Goal: Information Seeking & Learning: Learn about a topic

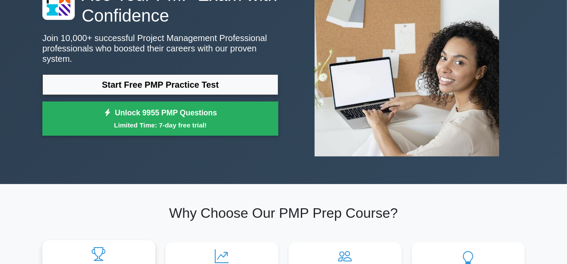
scroll to position [87, 0]
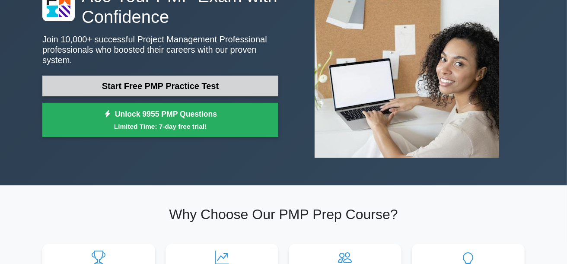
click at [178, 84] on link "Start Free PMP Practice Test" at bounding box center [160, 86] width 236 height 21
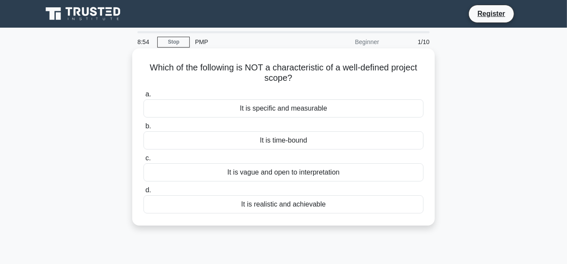
click at [303, 176] on div "It is vague and open to interpretation" at bounding box center [284, 172] width 280 height 18
click at [144, 161] on input "c. It is vague and open to interpretation" at bounding box center [144, 159] width 0 height 6
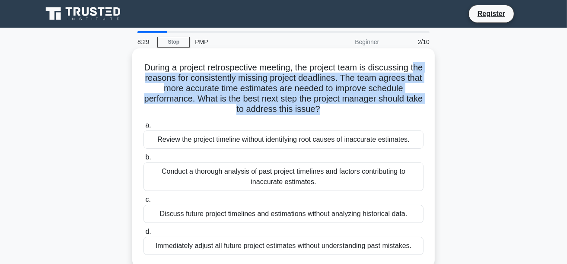
drag, startPoint x: 147, startPoint y: 80, endPoint x: 329, endPoint y: 112, distance: 185.2
click at [329, 112] on h5 "During a project retrospective meeting, the project team is discussing the reas…" at bounding box center [284, 88] width 282 height 53
drag, startPoint x: 155, startPoint y: 69, endPoint x: 334, endPoint y: 112, distance: 184.5
click at [334, 112] on h5 "During a project retrospective meeting, the project team is discussing the reas…" at bounding box center [284, 88] width 282 height 53
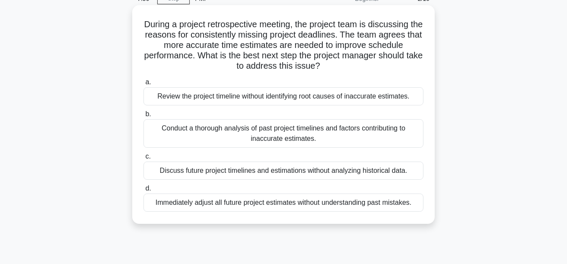
click at [189, 139] on div "Conduct a thorough analysis of past project timelines and factors contributing …" at bounding box center [284, 133] width 280 height 29
click at [144, 117] on input "b. Conduct a thorough analysis of past project timelines and factors contributi…" at bounding box center [144, 115] width 0 height 6
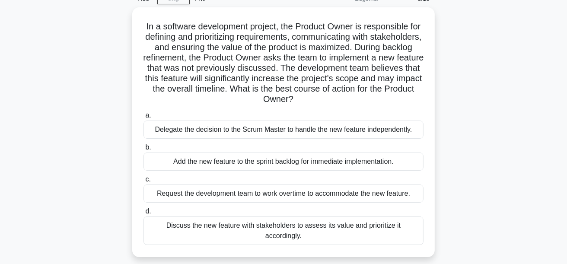
scroll to position [0, 0]
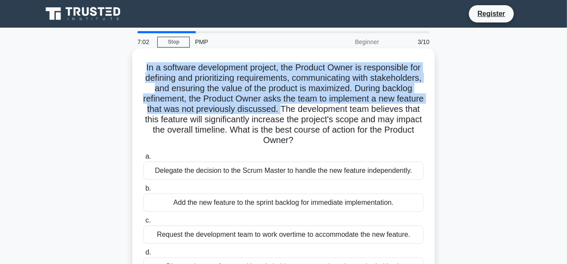
drag, startPoint x: 149, startPoint y: 70, endPoint x: 394, endPoint y: 113, distance: 248.6
click at [394, 113] on h5 "In a software development project, the Product Owner is responsible for definin…" at bounding box center [284, 104] width 282 height 84
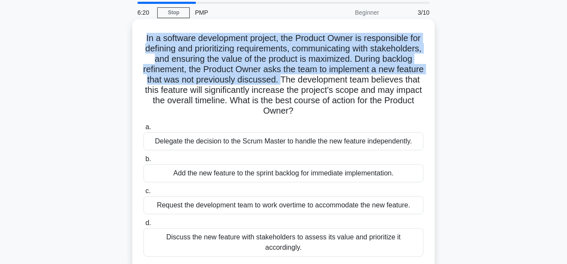
scroll to position [43, 0]
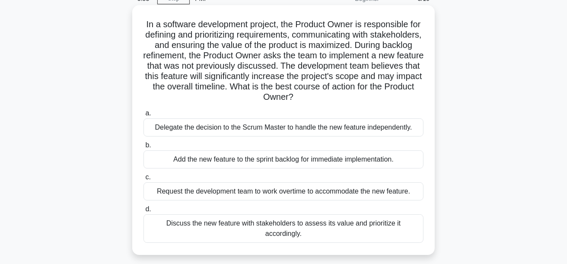
click at [224, 223] on div "Discuss the new feature with stakeholders to assess its value and prioritize it…" at bounding box center [284, 229] width 280 height 29
click at [144, 212] on input "d. Discuss the new feature with stakeholders to assess its value and prioritize…" at bounding box center [144, 210] width 0 height 6
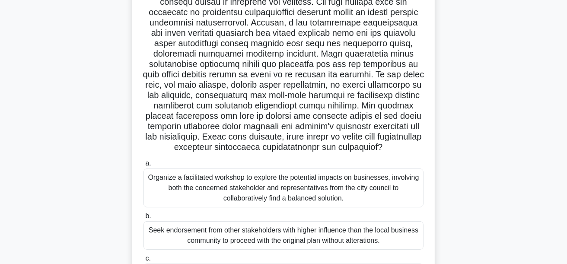
scroll to position [0, 0]
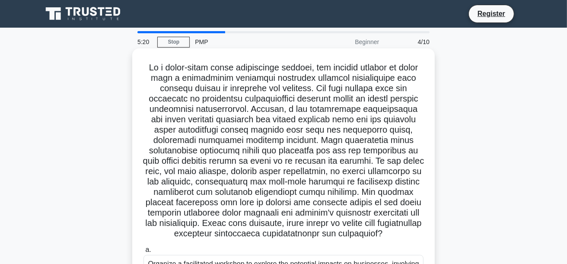
drag, startPoint x: 151, startPoint y: 65, endPoint x: 340, endPoint y: 246, distance: 262.2
click at [340, 240] on h5 ".spinner_0XTQ{transform-origin:center;animation:spinner_y6GP .75s linear infini…" at bounding box center [284, 150] width 282 height 177
click at [151, 68] on h5 ".spinner_0XTQ{transform-origin:center;animation:spinner_y6GP .75s linear infini…" at bounding box center [284, 150] width 282 height 177
drag, startPoint x: 154, startPoint y: 65, endPoint x: 341, endPoint y: 244, distance: 259.1
click at [341, 240] on h5 ".spinner_0XTQ{transform-origin:center;animation:spinner_y6GP .75s linear infini…" at bounding box center [284, 150] width 282 height 177
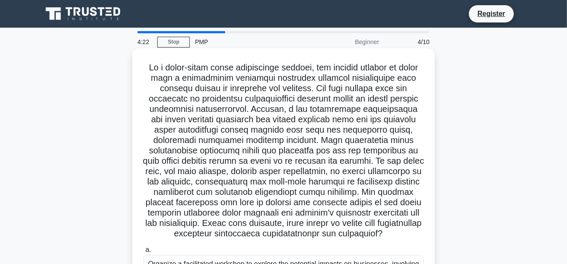
click at [314, 109] on h5 ".spinner_0XTQ{transform-origin:center;animation:spinner_y6GP .75s linear infini…" at bounding box center [284, 150] width 282 height 177
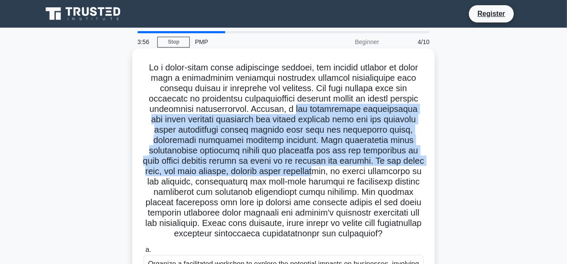
drag, startPoint x: 312, startPoint y: 109, endPoint x: 360, endPoint y: 172, distance: 79.2
click at [360, 172] on h5 ".spinner_0XTQ{transform-origin:center;animation:spinner_y6GP .75s linear infini…" at bounding box center [284, 150] width 282 height 177
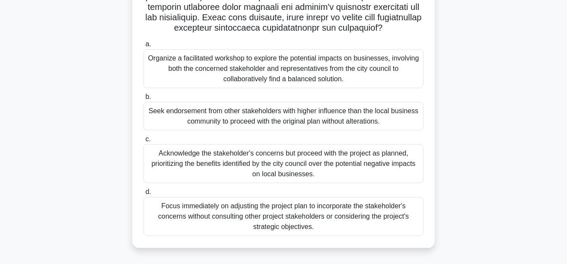
scroll to position [172, 0]
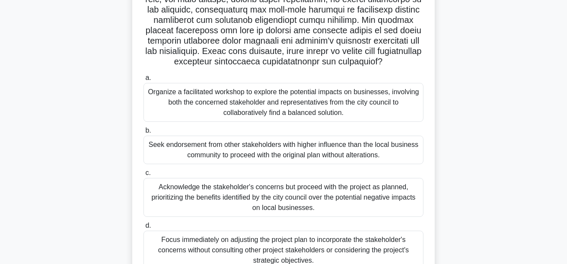
click at [332, 106] on div "Organize a facilitated workshop to explore the potential impacts on businesses,…" at bounding box center [284, 102] width 280 height 39
click at [144, 81] on input "a. Organize a facilitated workshop to explore the potential impacts on business…" at bounding box center [144, 78] width 0 height 6
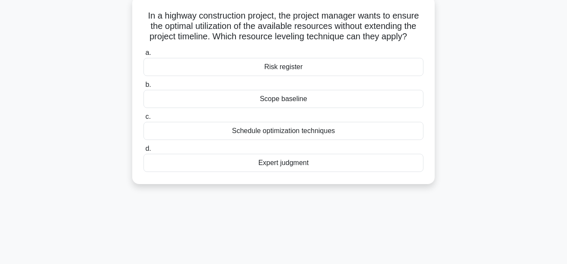
scroll to position [0, 0]
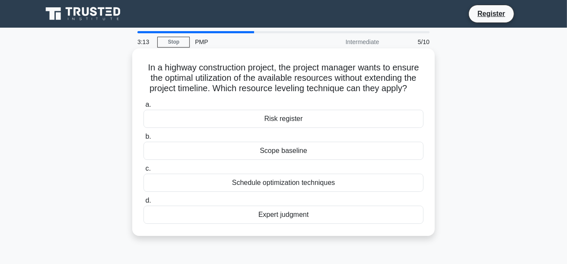
drag, startPoint x: 140, startPoint y: 70, endPoint x: 412, endPoint y: 90, distance: 273.2
click at [412, 90] on div "In a highway construction project, the project manager wants to ensure the opti…" at bounding box center [284, 142] width 296 height 181
click at [278, 183] on div "Schedule optimization techniques" at bounding box center [284, 183] width 280 height 18
click at [144, 172] on input "c. Schedule optimization techniques" at bounding box center [144, 169] width 0 height 6
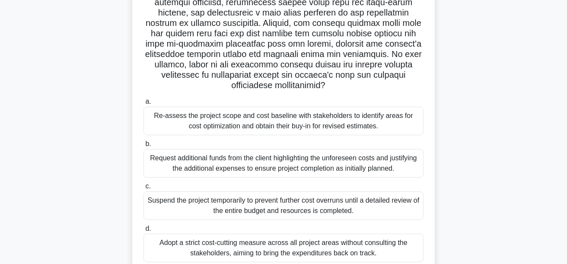
scroll to position [173, 0]
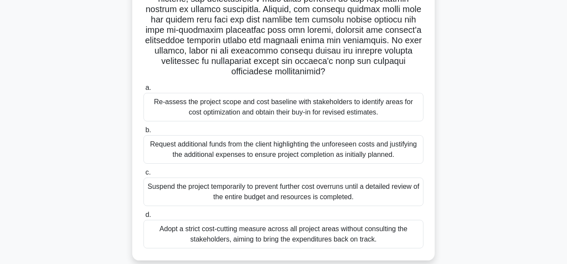
click at [243, 189] on div "Suspend the project temporarily to prevent further cost overruns until a detail…" at bounding box center [284, 192] width 280 height 29
click at [144, 176] on input "c. Suspend the project temporarily to prevent further cost overruns until a det…" at bounding box center [144, 173] width 0 height 6
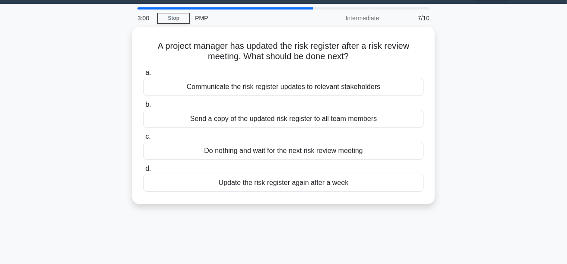
scroll to position [0, 0]
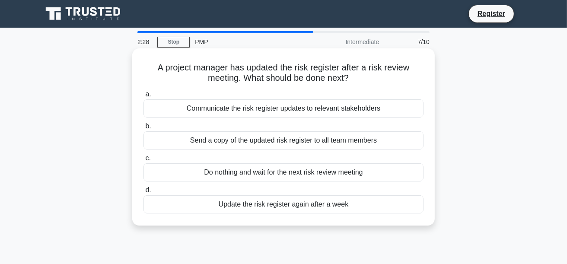
click at [261, 112] on div "Communicate the risk register updates to relevant stakeholders" at bounding box center [284, 108] width 280 height 18
click at [144, 97] on input "a. Communicate the risk register updates to relevant stakeholders" at bounding box center [144, 95] width 0 height 6
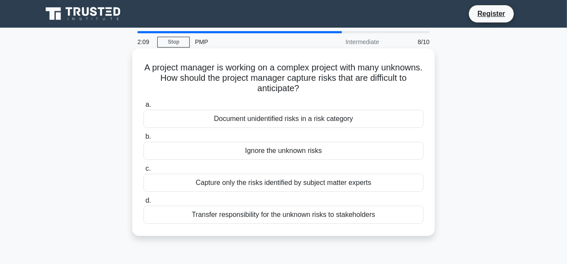
drag, startPoint x: 161, startPoint y: 69, endPoint x: 329, endPoint y: 91, distance: 169.6
click at [329, 91] on h5 "A project manager is working on a complex project with many unknowns. How shoul…" at bounding box center [284, 78] width 282 height 32
click at [301, 181] on div "Capture only the risks identified by subject matter experts" at bounding box center [284, 183] width 280 height 18
click at [144, 172] on input "c. Capture only the risks identified by subject matter experts" at bounding box center [144, 169] width 0 height 6
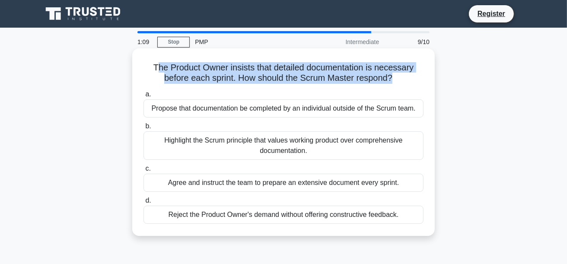
drag, startPoint x: 154, startPoint y: 70, endPoint x: 392, endPoint y: 77, distance: 238.0
click at [392, 77] on h5 "The Product Owner insists that detailed documentation is necessary before each …" at bounding box center [284, 73] width 282 height 22
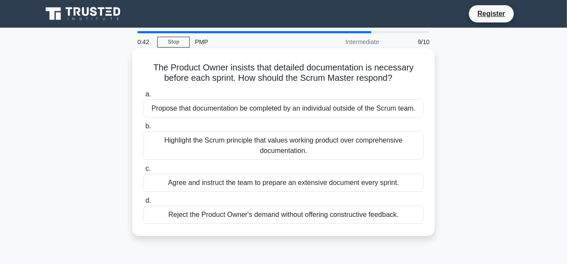
click at [250, 113] on div "Propose that documentation be completed by an individual outside of the Scrum t…" at bounding box center [284, 108] width 280 height 18
click at [144, 97] on input "a. Propose that documentation be completed by an individual outside of the Scru…" at bounding box center [144, 95] width 0 height 6
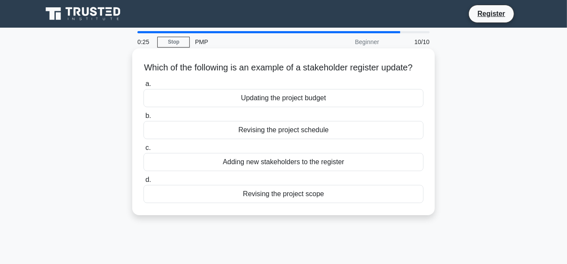
click at [299, 139] on div "Revising the project schedule" at bounding box center [284, 130] width 280 height 18
click at [144, 119] on input "b. Revising the project schedule" at bounding box center [144, 116] width 0 height 6
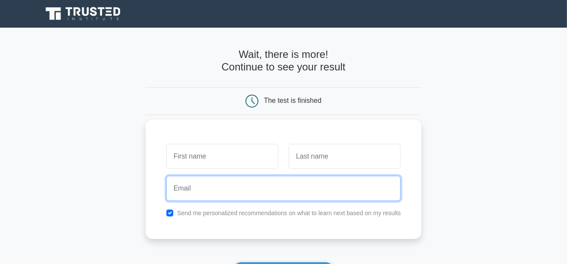
click at [180, 188] on input "email" at bounding box center [284, 188] width 235 height 25
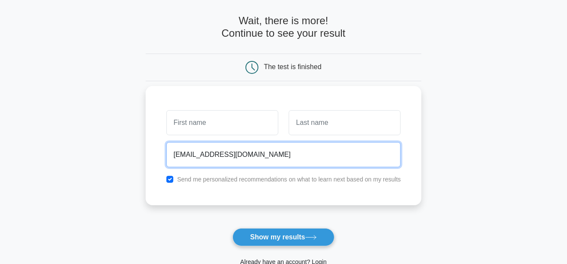
scroll to position [87, 0]
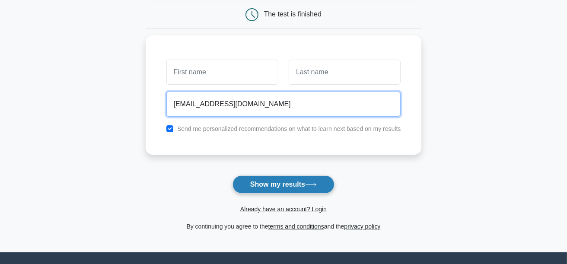
type input "anindyamaity2905@gmail.com"
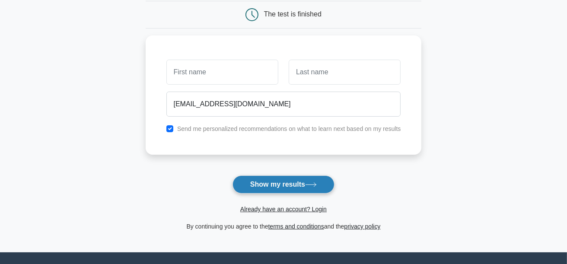
click at [269, 185] on button "Show my results" at bounding box center [284, 185] width 102 height 18
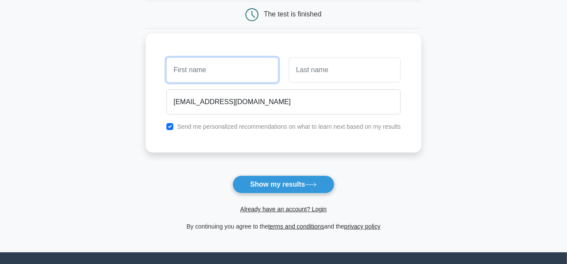
click at [212, 71] on input "text" at bounding box center [223, 70] width 112 height 25
type input "A"
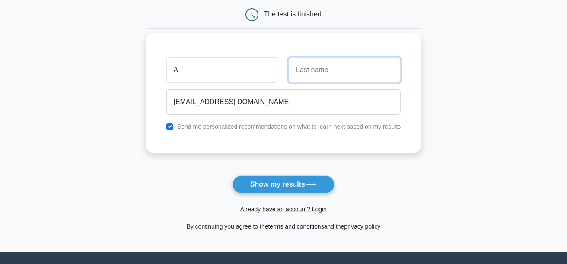
click at [375, 73] on input "text" at bounding box center [345, 70] width 112 height 25
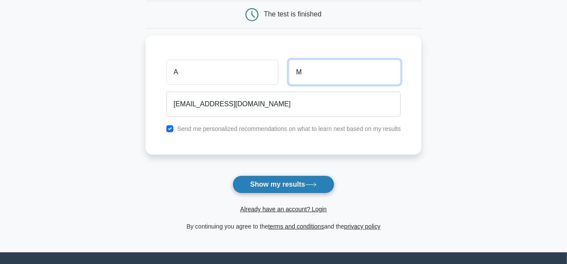
type input "M"
click at [285, 183] on button "Show my results" at bounding box center [284, 185] width 102 height 18
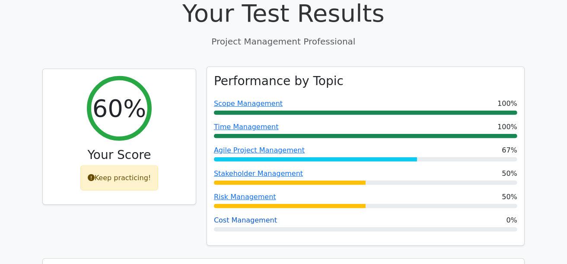
scroll to position [303, 0]
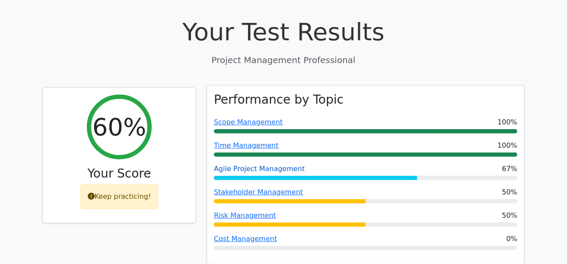
click at [250, 165] on link "Agile Project Management" at bounding box center [259, 169] width 91 height 8
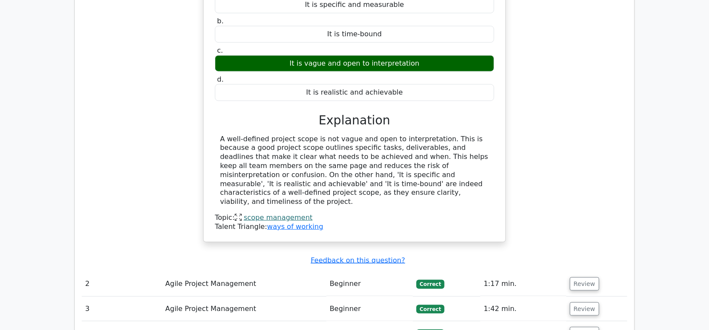
scroll to position [865, 0]
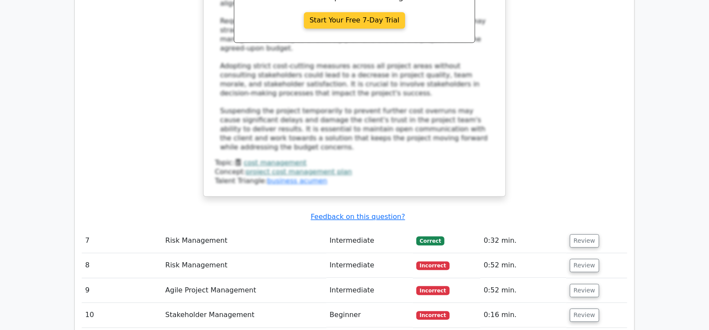
scroll to position [1676, 0]
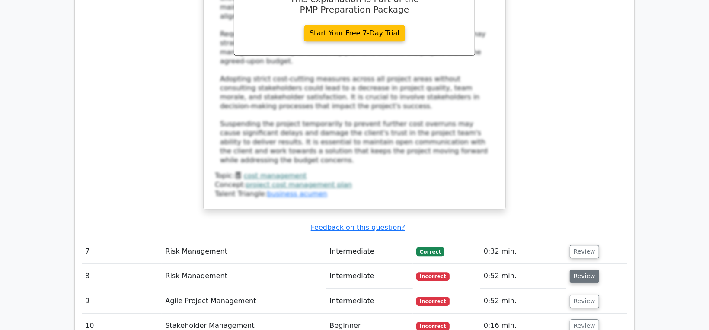
click at [567, 264] on button "Review" at bounding box center [584, 276] width 29 height 13
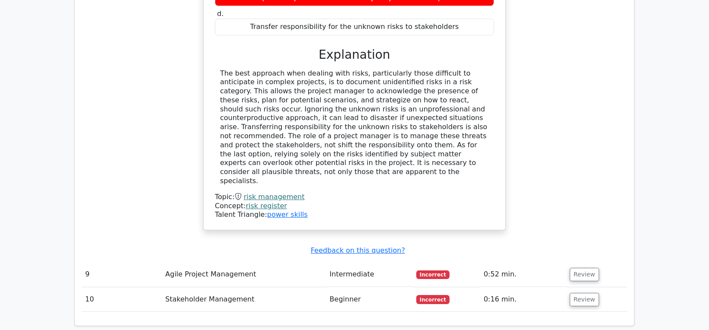
scroll to position [2108, 0]
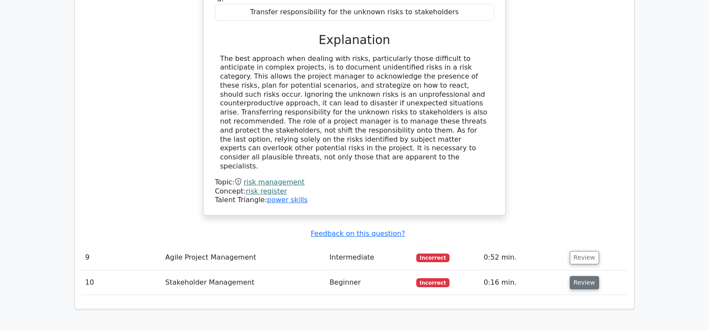
click at [567, 264] on button "Review" at bounding box center [584, 282] width 29 height 13
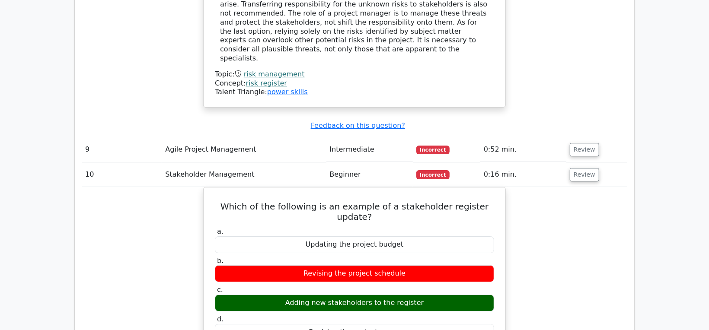
scroll to position [2054, 0]
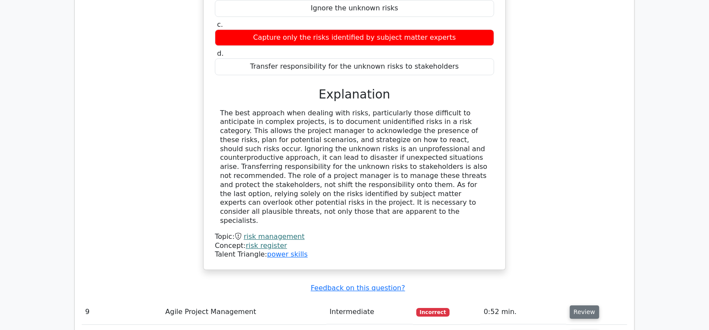
click at [567, 264] on button "Review" at bounding box center [584, 312] width 29 height 13
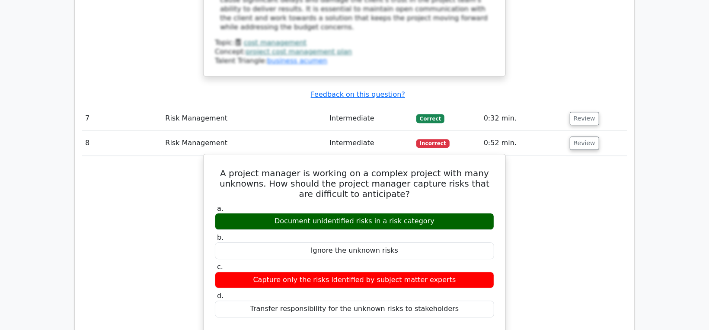
scroll to position [1730, 0]
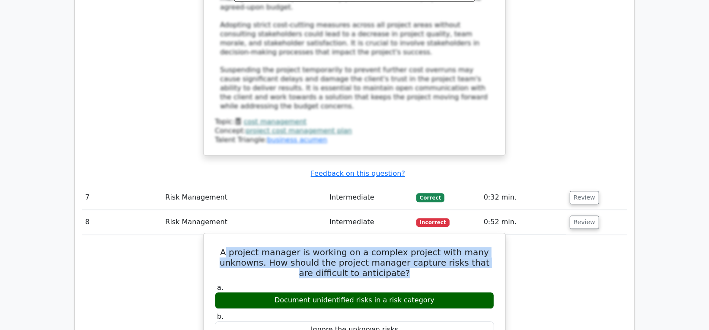
drag, startPoint x: 237, startPoint y: 143, endPoint x: 419, endPoint y: 167, distance: 184.2
click at [419, 247] on h5 "A project manager is working on a complex project with many unknowns. How shoul…" at bounding box center [354, 262] width 281 height 31
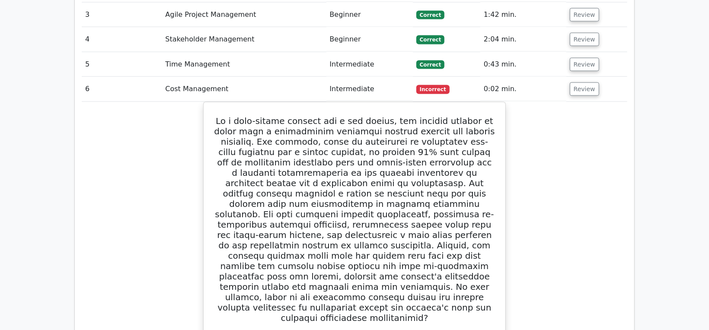
scroll to position [1027, 0]
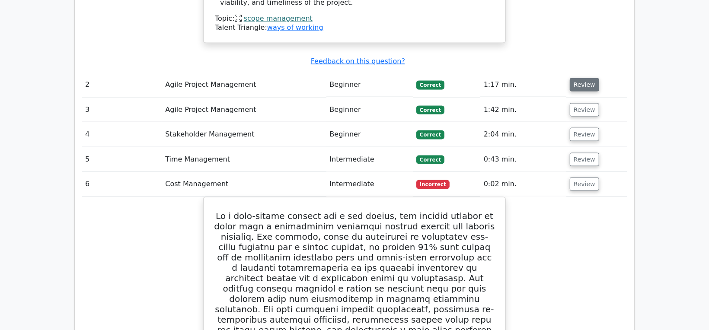
click at [567, 78] on button "Review" at bounding box center [584, 84] width 29 height 13
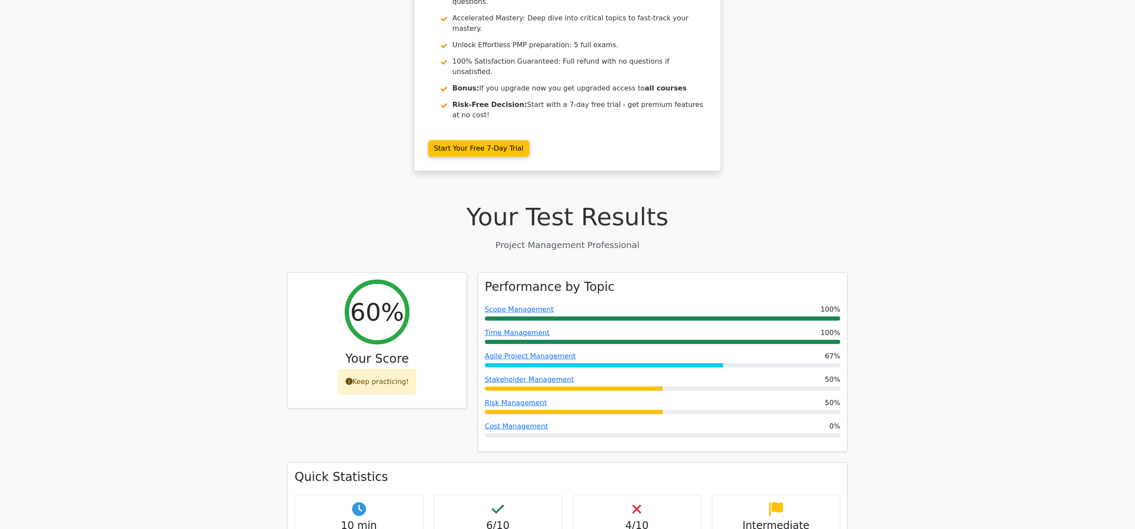
scroll to position [0, 0]
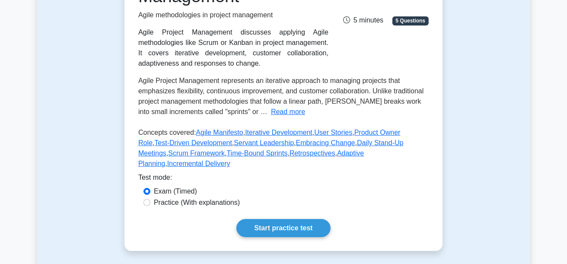
scroll to position [87, 0]
